Goal: Navigation & Orientation: Find specific page/section

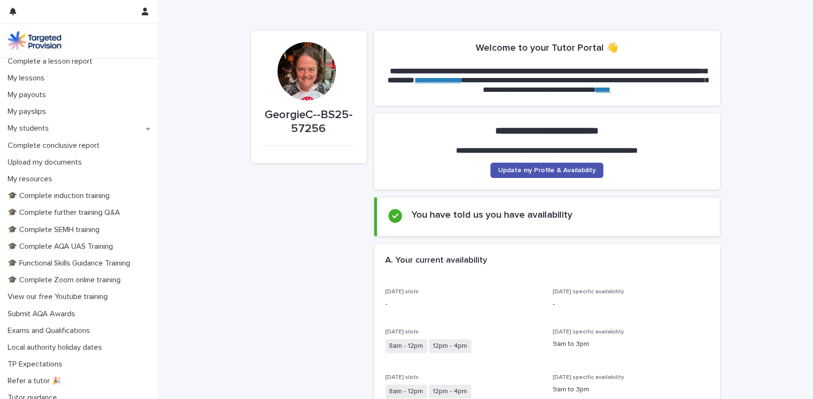
scroll to position [123, 0]
click at [49, 200] on p "🎓 Complete induction training" at bounding box center [60, 196] width 113 height 9
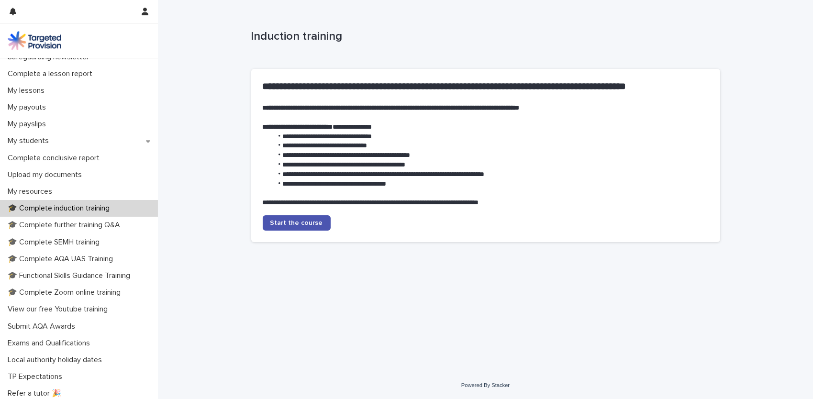
scroll to position [127, 0]
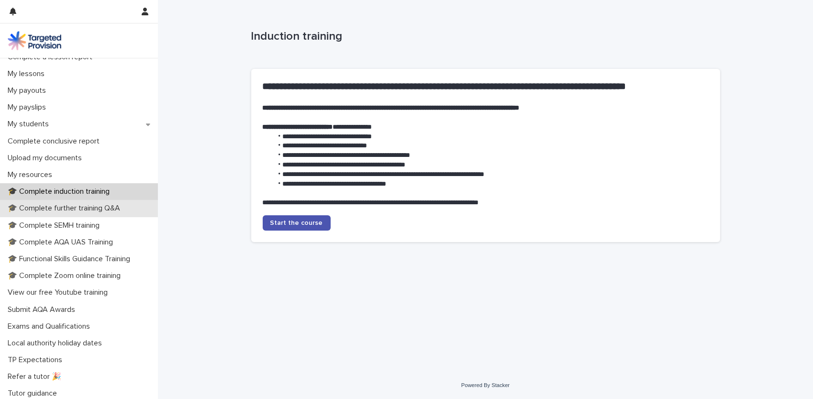
click at [88, 205] on p "🎓 Complete further training Q&A" at bounding box center [66, 208] width 124 height 9
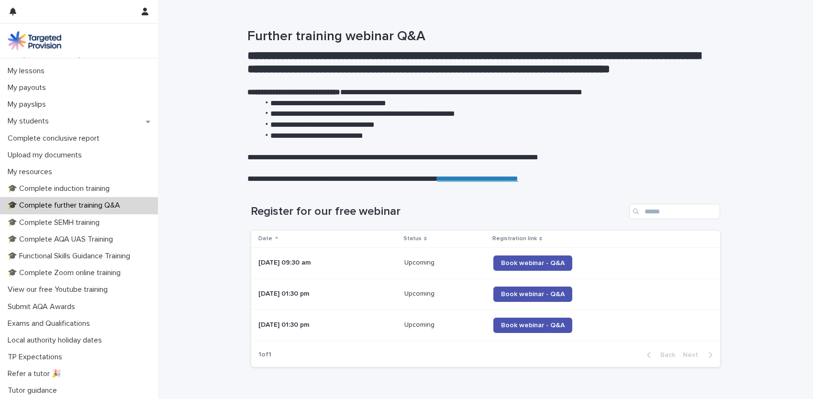
scroll to position [130, 0]
click at [70, 226] on p "🎓 Complete SEMH training" at bounding box center [55, 223] width 103 height 9
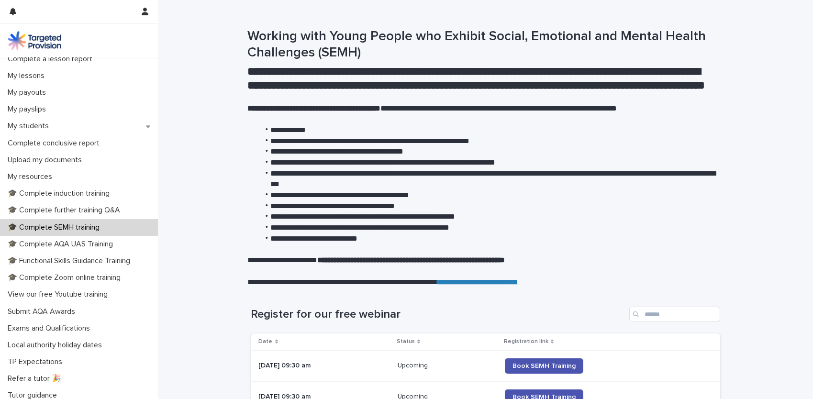
scroll to position [135, 0]
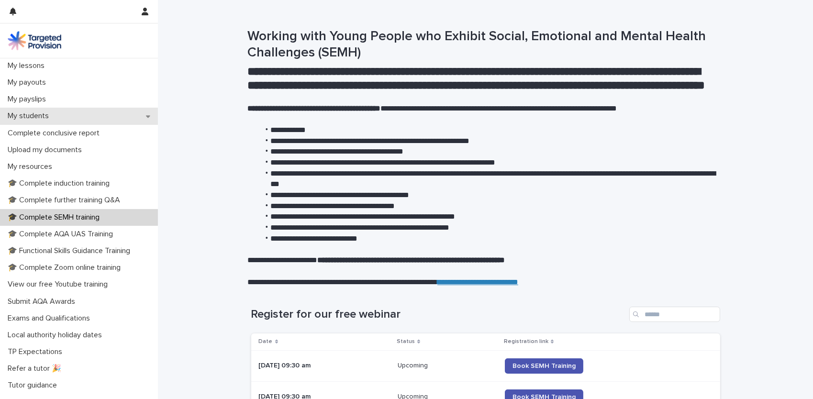
click at [47, 115] on p "My students" at bounding box center [30, 115] width 53 height 9
